Goal: Information Seeking & Learning: Find specific fact

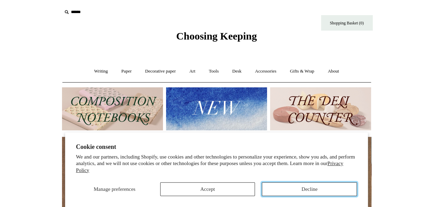
click at [307, 188] on button "Decline" at bounding box center [309, 189] width 95 height 14
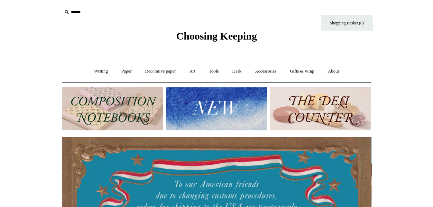
click at [78, 14] on input "text" at bounding box center [104, 12] width 85 height 13
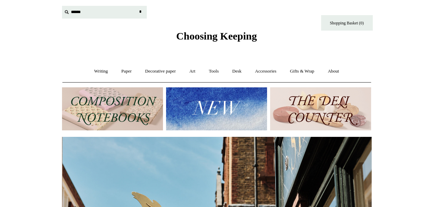
scroll to position [0, 309]
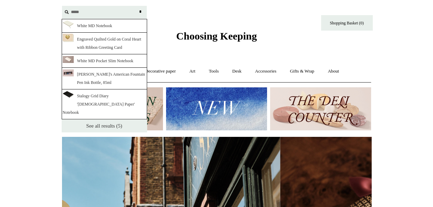
type input "*****"
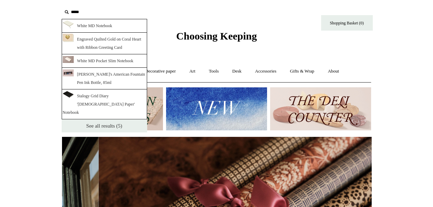
click at [114, 119] on link "See all results (5)" at bounding box center [104, 125] width 85 height 13
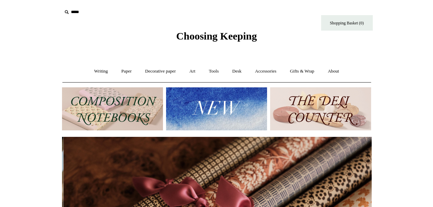
scroll to position [0, 618]
